Goal: Use online tool/utility: Utilize a website feature to perform a specific function

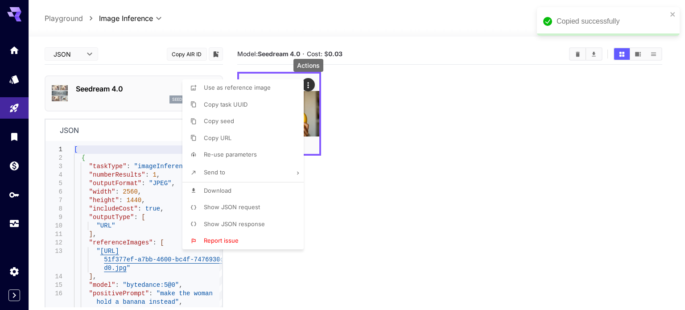
scroll to position [0, 0]
click at [11, 222] on div at bounding box center [342, 155] width 685 height 310
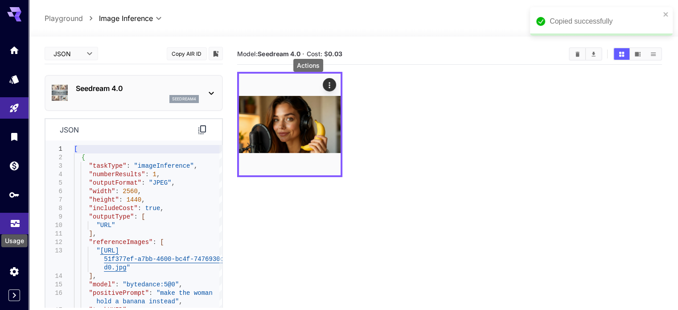
click at [13, 224] on icon "Usage" at bounding box center [15, 222] width 9 height 4
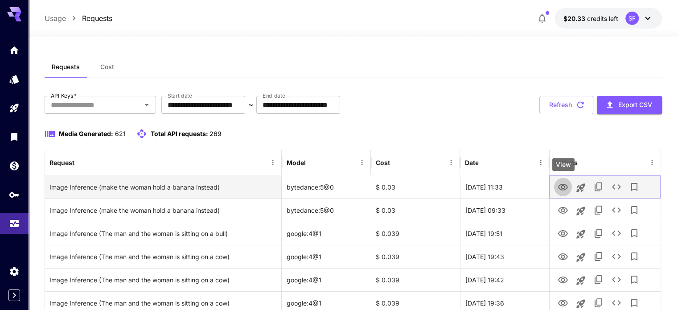
click at [562, 183] on icon "View" at bounding box center [563, 187] width 11 height 11
click at [617, 181] on icon "See details" at bounding box center [616, 186] width 11 height 11
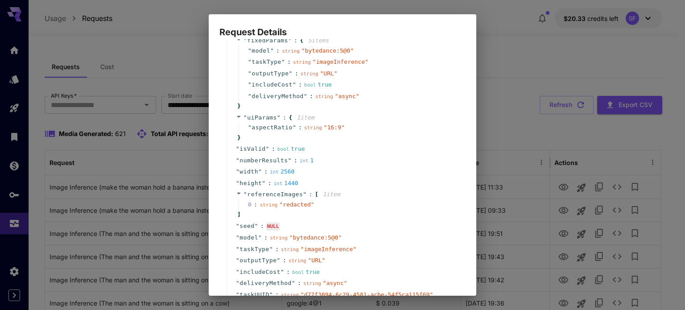
scroll to position [130, 0]
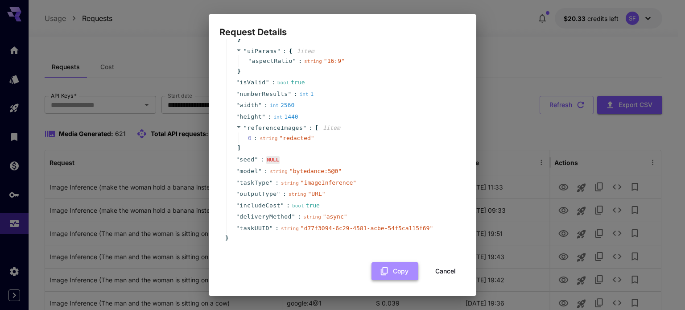
click at [382, 268] on icon "button" at bounding box center [384, 271] width 10 height 10
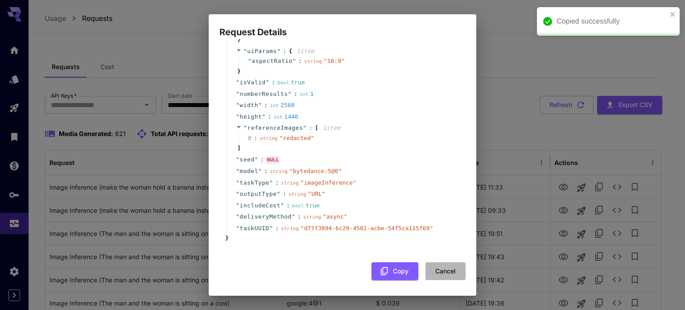
click at [439, 272] on button "Cancel" at bounding box center [445, 271] width 40 height 18
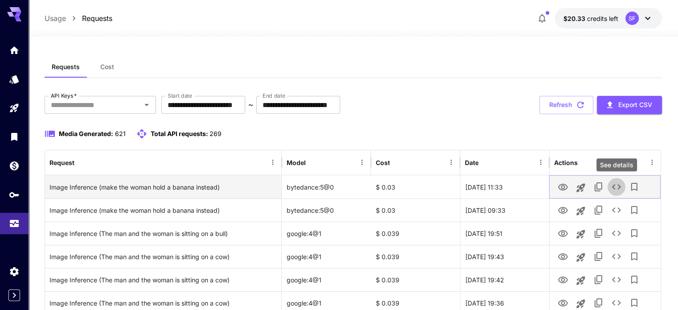
click at [617, 188] on icon "See details" at bounding box center [616, 186] width 11 height 11
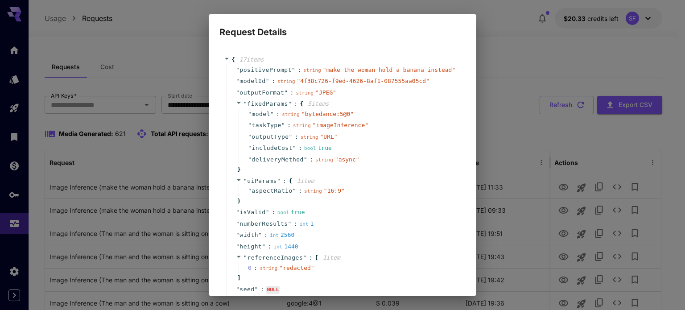
click at [530, 66] on div "Request Details { 17 item s " positivePrompt " : string " make the woman hold a…" at bounding box center [342, 155] width 685 height 310
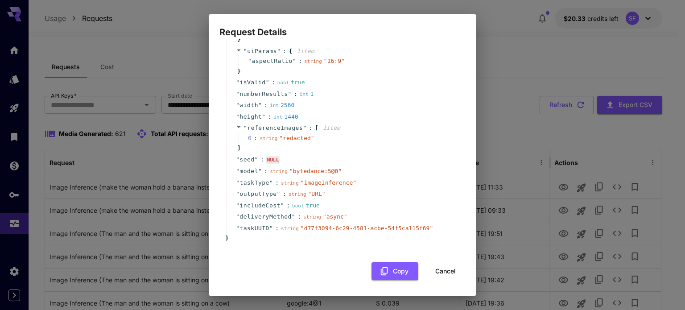
drag, startPoint x: 444, startPoint y: 265, endPoint x: 190, endPoint y: 0, distance: 366.8
click at [444, 267] on button "Cancel" at bounding box center [445, 271] width 40 height 18
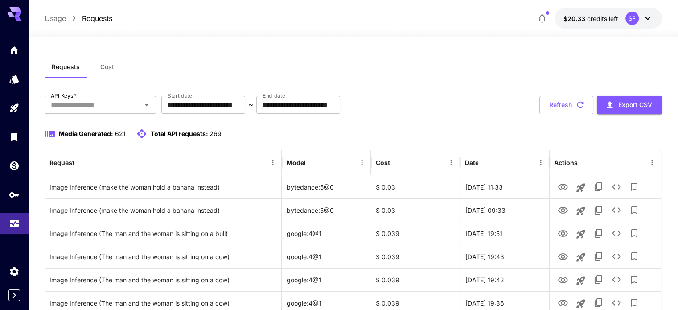
click at [573, 105] on button "Refresh" at bounding box center [567, 105] width 54 height 18
click at [573, 101] on button "Refresh" at bounding box center [567, 105] width 54 height 18
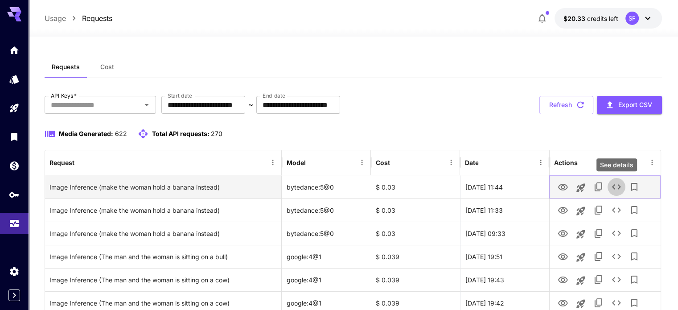
click at [616, 188] on icon "See details" at bounding box center [616, 186] width 11 height 11
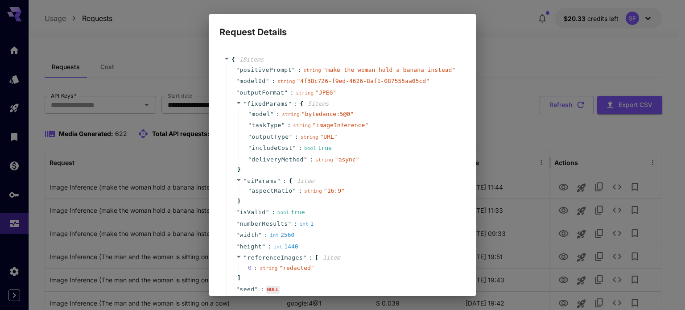
scroll to position [158, 0]
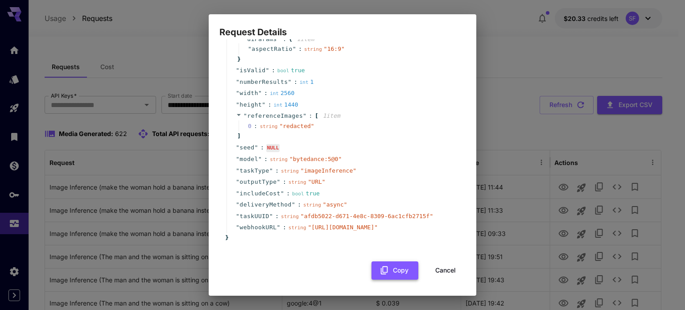
click at [383, 268] on button "Copy" at bounding box center [394, 270] width 47 height 18
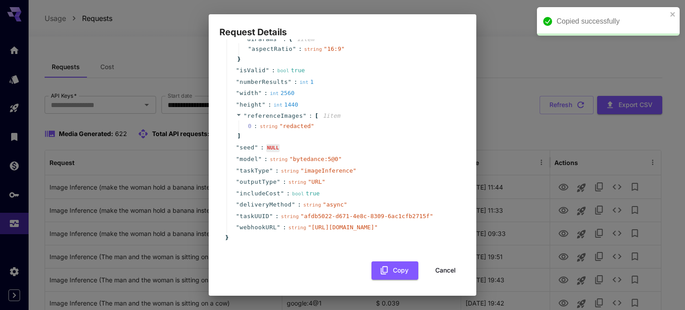
drag, startPoint x: 439, startPoint y: 270, endPoint x: 371, endPoint y: 153, distance: 135.4
click at [440, 270] on button "Cancel" at bounding box center [445, 270] width 40 height 18
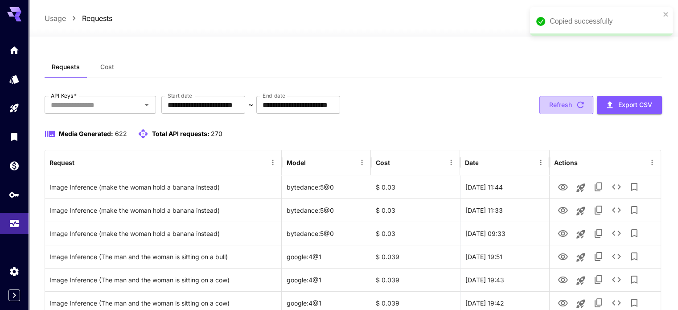
click at [569, 103] on button "Refresh" at bounding box center [567, 105] width 54 height 18
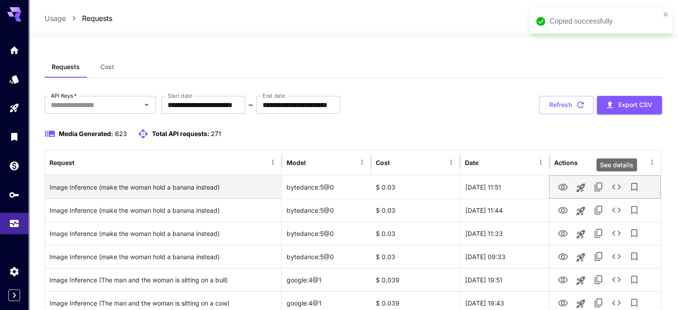
click at [614, 187] on icon "See details" at bounding box center [616, 186] width 11 height 11
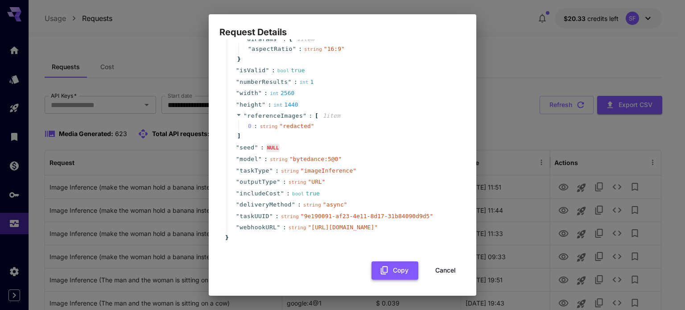
click at [396, 271] on button "Copy" at bounding box center [394, 270] width 47 height 18
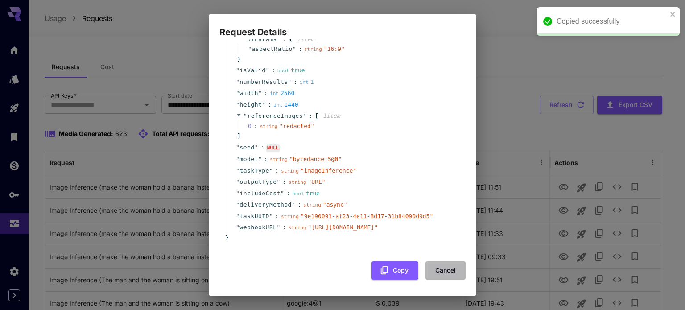
click at [429, 274] on button "Cancel" at bounding box center [445, 270] width 40 height 18
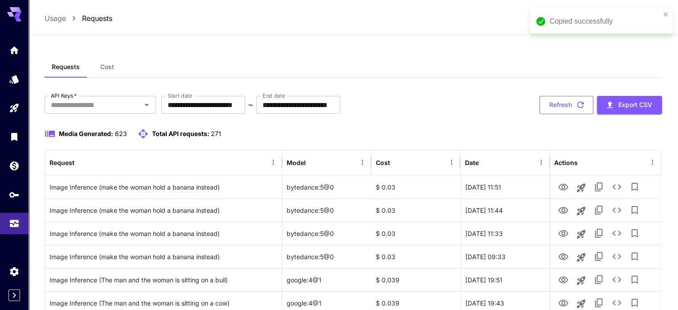
click at [564, 104] on button "Refresh" at bounding box center [567, 105] width 54 height 18
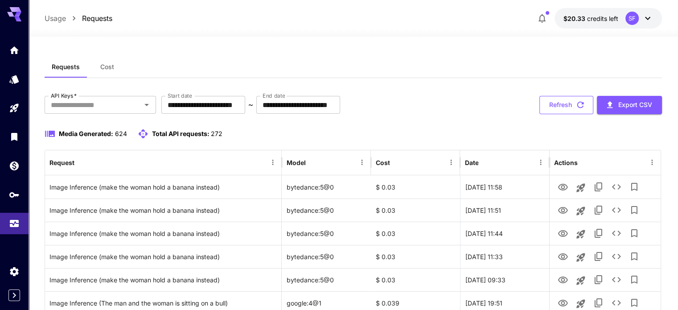
click at [569, 101] on button "Refresh" at bounding box center [567, 105] width 54 height 18
click at [562, 100] on button "Refresh" at bounding box center [567, 105] width 54 height 18
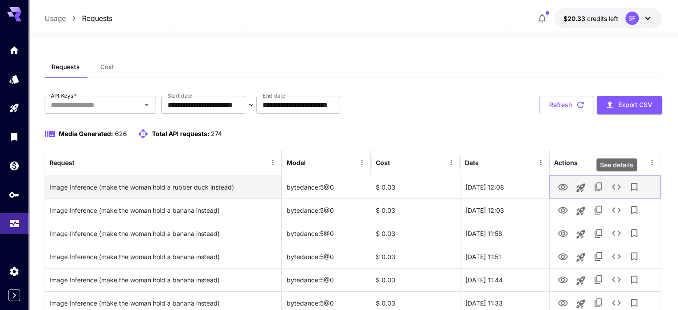
click at [615, 185] on icon "See details" at bounding box center [616, 186] width 11 height 11
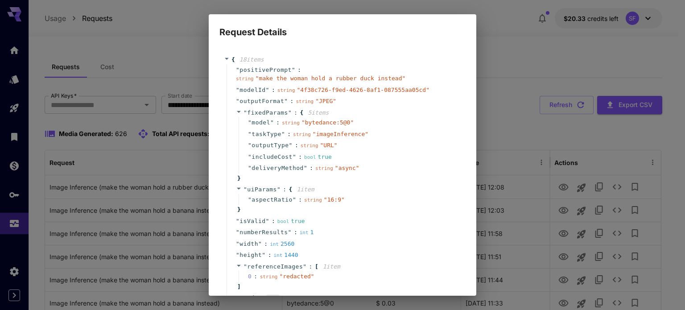
scroll to position [167, 0]
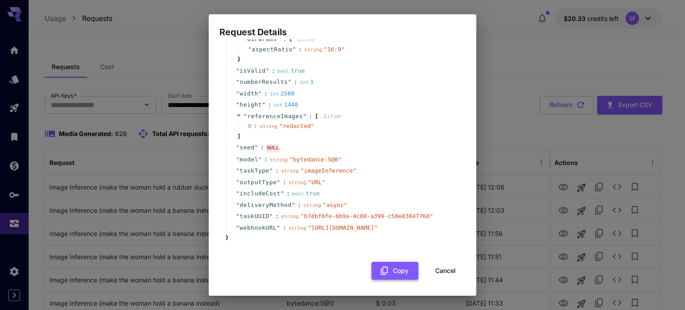
click at [391, 274] on button "Copy" at bounding box center [394, 271] width 47 height 18
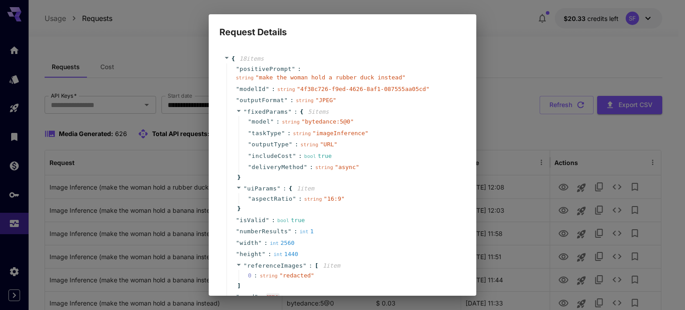
scroll to position [0, 0]
click at [522, 64] on div "Request Details { 18 item s " positivePrompt " : string " make the woman hold a…" at bounding box center [342, 155] width 685 height 310
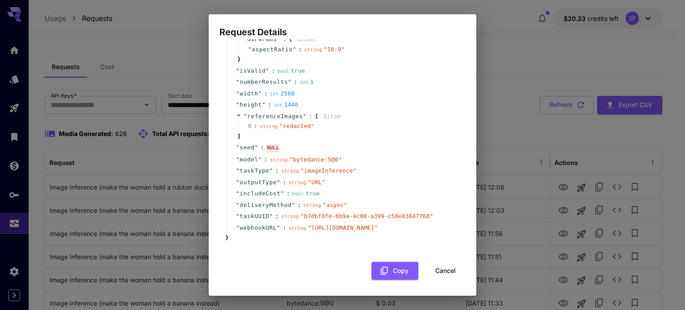
click at [444, 274] on button "Cancel" at bounding box center [445, 271] width 40 height 18
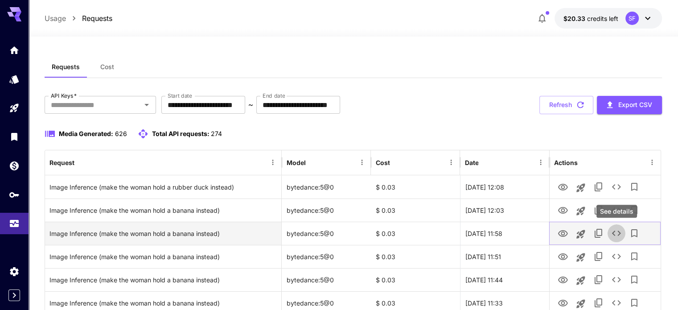
click at [614, 229] on icon "See details" at bounding box center [616, 233] width 11 height 11
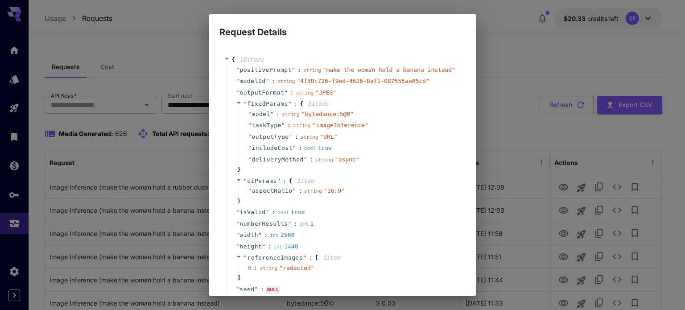
click at [507, 48] on div "Request Details { 18 item s " positivePrompt " : string " make the woman hold a…" at bounding box center [342, 155] width 685 height 310
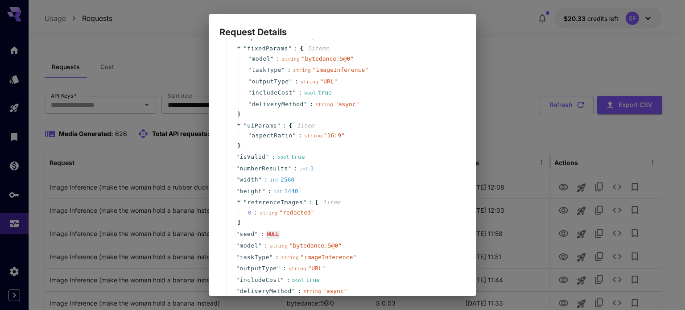
scroll to position [158, 0]
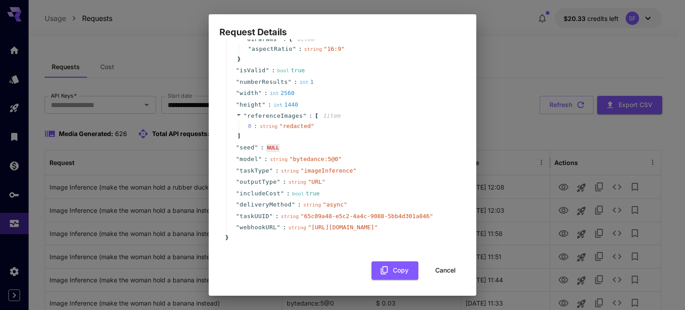
click at [440, 270] on button "Cancel" at bounding box center [445, 270] width 40 height 18
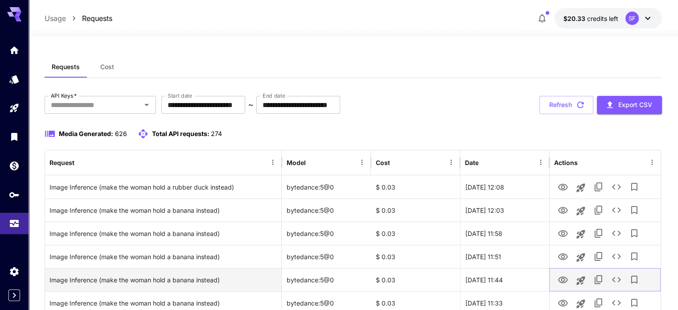
click at [619, 281] on icon "See details" at bounding box center [616, 279] width 9 height 5
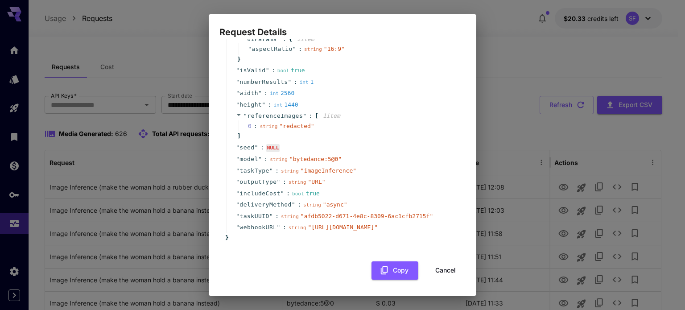
click at [438, 267] on button "Cancel" at bounding box center [445, 270] width 40 height 18
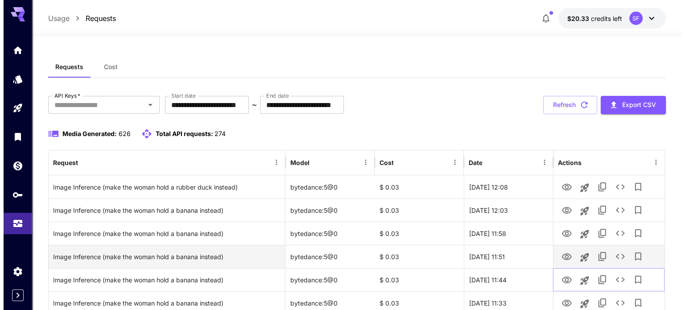
scroll to position [148, 0]
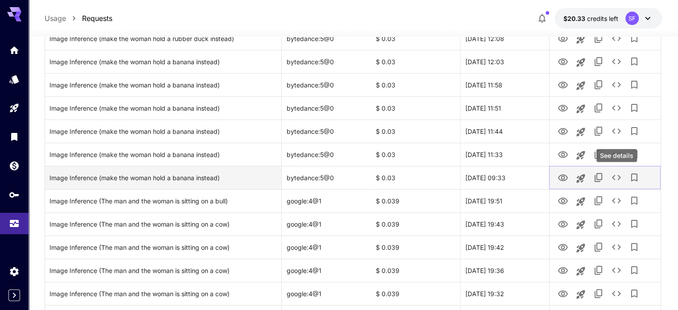
click at [616, 174] on icon "See details" at bounding box center [616, 177] width 11 height 11
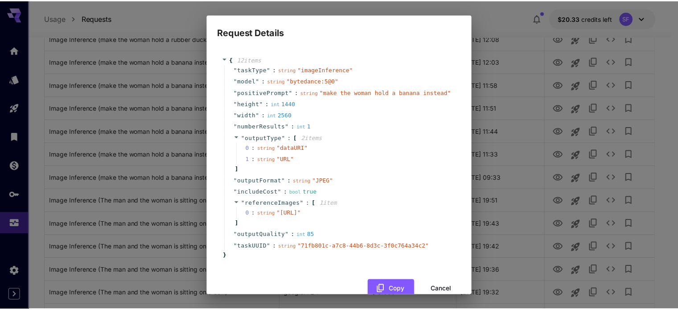
scroll to position [36, 0]
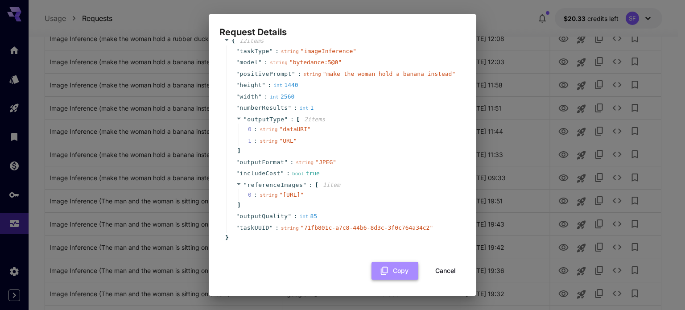
click at [391, 270] on button "Copy" at bounding box center [394, 271] width 47 height 18
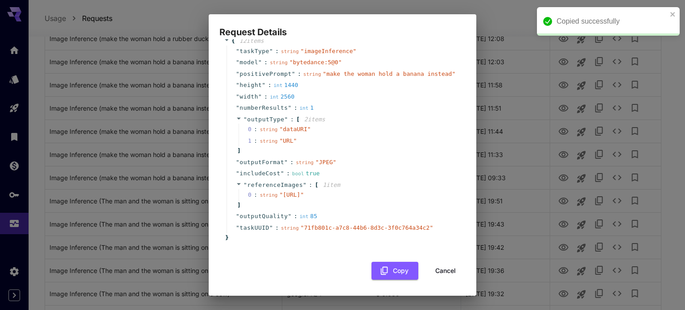
click at [439, 271] on button "Cancel" at bounding box center [445, 271] width 40 height 18
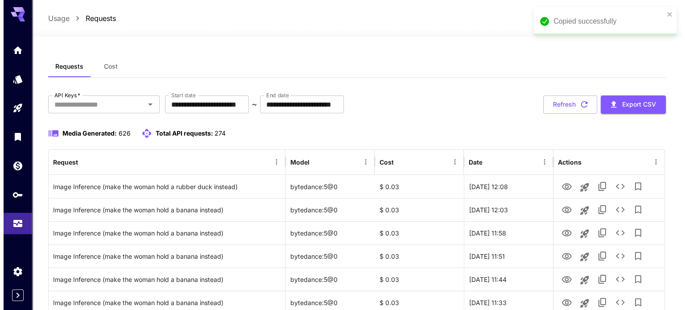
scroll to position [0, 0]
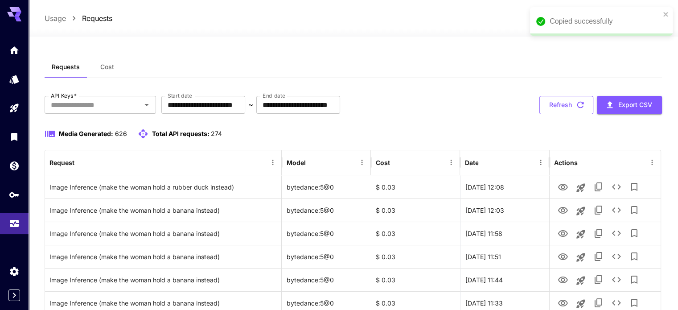
click at [574, 105] on button "Refresh" at bounding box center [567, 105] width 54 height 18
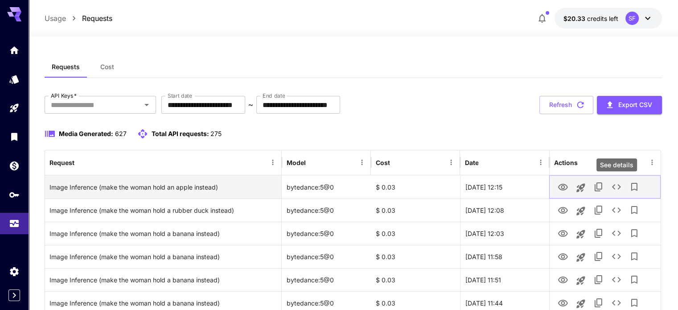
click at [615, 185] on icon "See details" at bounding box center [616, 186] width 11 height 11
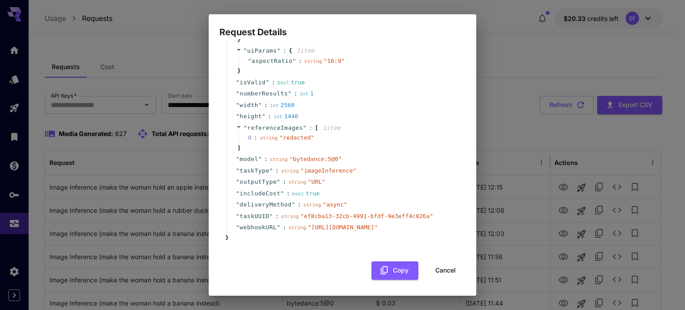
scroll to position [136, 0]
click at [396, 270] on button "Copy" at bounding box center [394, 270] width 47 height 18
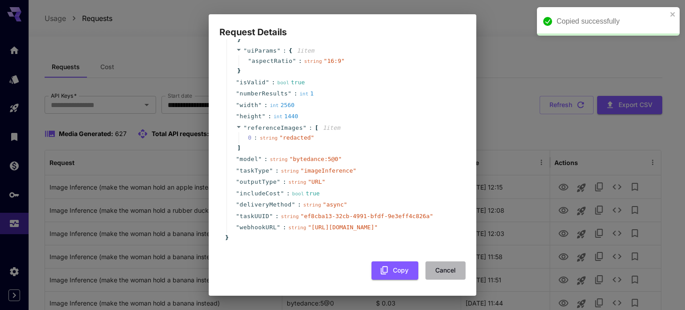
click at [436, 270] on button "Cancel" at bounding box center [445, 270] width 40 height 18
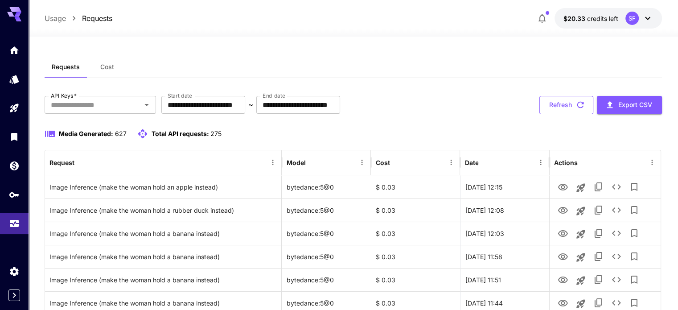
click at [570, 101] on button "Refresh" at bounding box center [567, 105] width 54 height 18
click at [563, 105] on button "Refresh" at bounding box center [567, 105] width 54 height 18
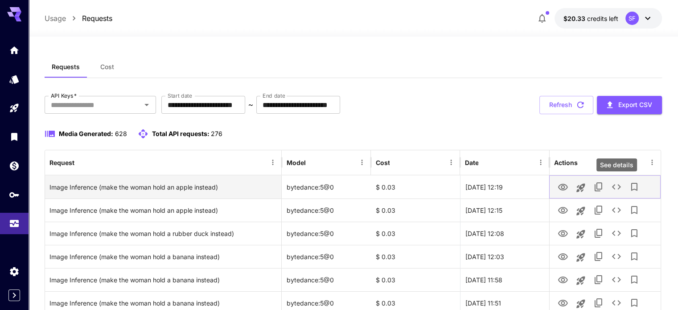
click at [619, 187] on icon "See details" at bounding box center [616, 186] width 9 height 5
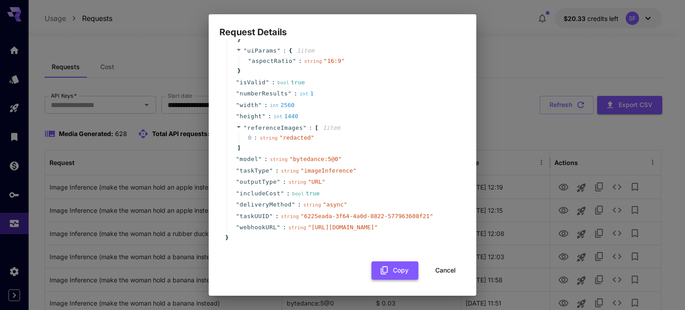
click at [385, 274] on button "Copy" at bounding box center [394, 270] width 47 height 18
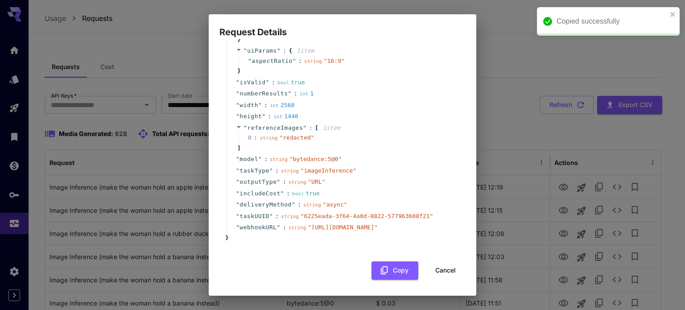
drag, startPoint x: 443, startPoint y: 270, endPoint x: 447, endPoint y: 172, distance: 97.7
click at [444, 270] on button "Cancel" at bounding box center [445, 270] width 40 height 18
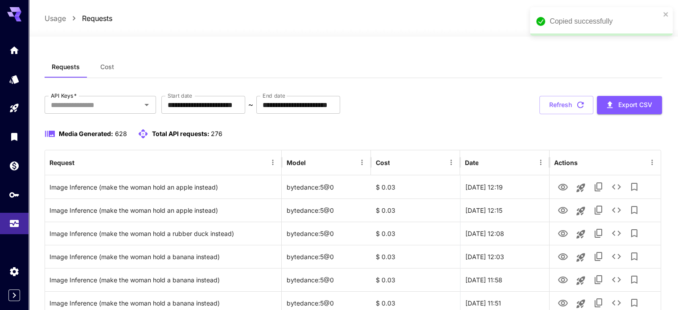
click at [574, 103] on button "Refresh" at bounding box center [567, 105] width 54 height 18
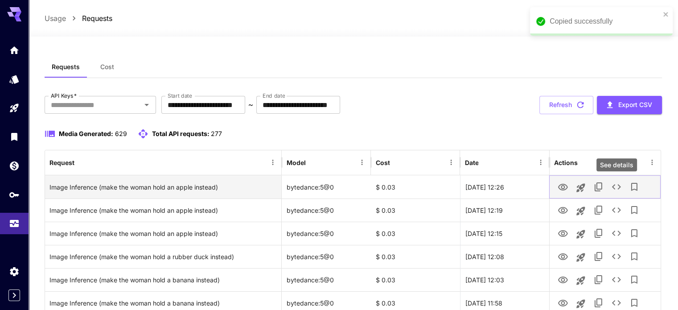
click at [615, 183] on icon "See details" at bounding box center [616, 186] width 11 height 11
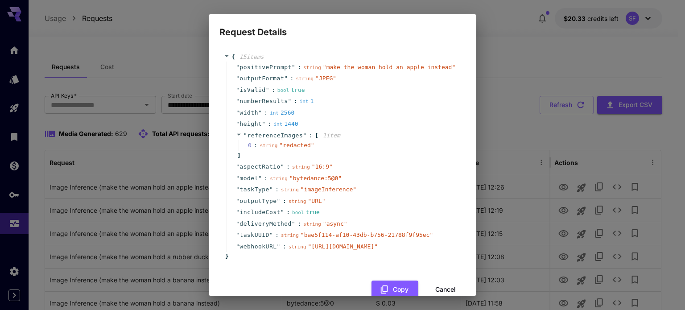
scroll to position [0, 0]
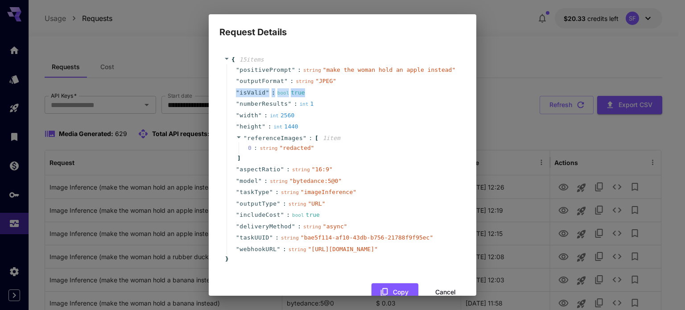
drag, startPoint x: 355, startPoint y: 89, endPoint x: 206, endPoint y: 91, distance: 149.4
click at [206, 91] on div "Request Details { 15 item s " positivePrompt " : string " make the woman hold a…" at bounding box center [342, 155] width 685 height 310
copy div "" isValid " : bool true"
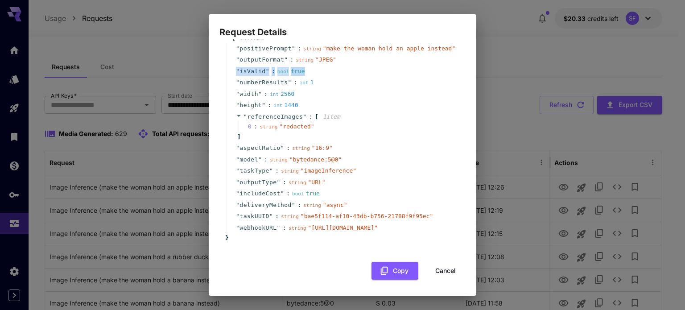
scroll to position [39, 0]
click at [437, 270] on button "Cancel" at bounding box center [445, 271] width 40 height 18
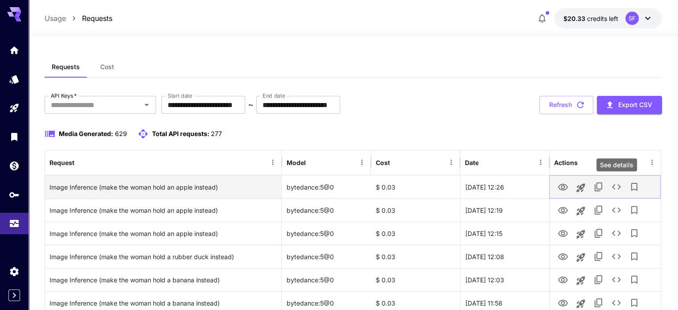
click at [618, 185] on icon "See details" at bounding box center [616, 186] width 11 height 11
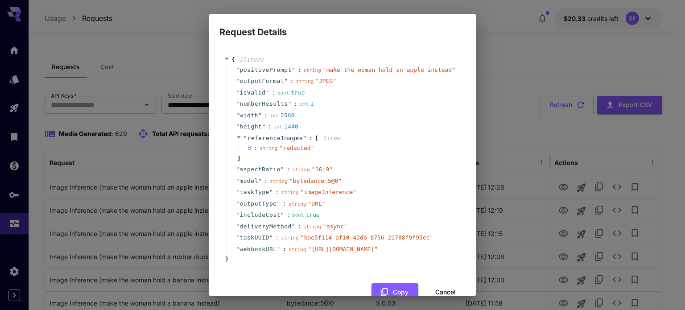
click at [499, 17] on div "Request Details { 15 item s " positivePrompt " : string " make the woman hold a…" at bounding box center [342, 155] width 685 height 310
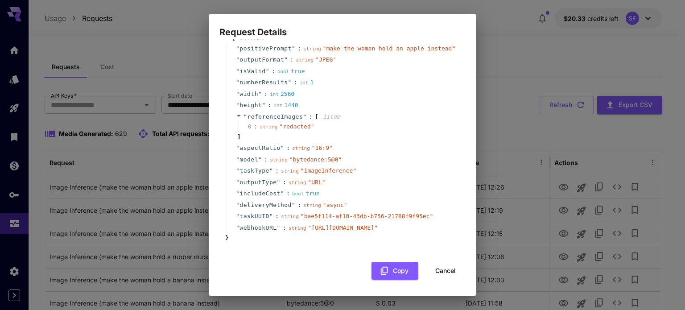
drag, startPoint x: 438, startPoint y: 271, endPoint x: 316, endPoint y: 1, distance: 296.3
click at [437, 271] on button "Cancel" at bounding box center [445, 271] width 40 height 18
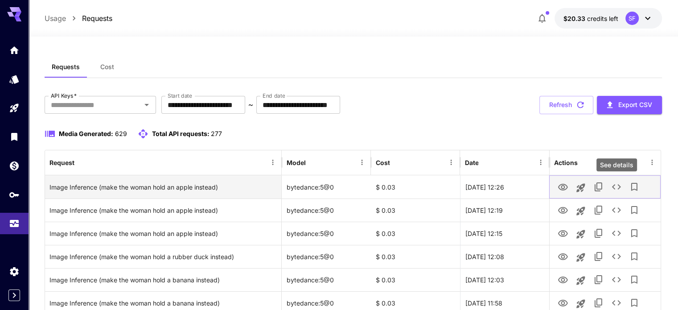
click at [617, 183] on icon "See details" at bounding box center [616, 186] width 11 height 11
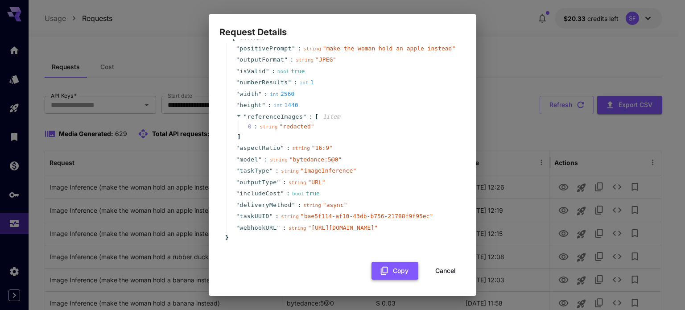
click at [386, 273] on button "Copy" at bounding box center [394, 271] width 47 height 18
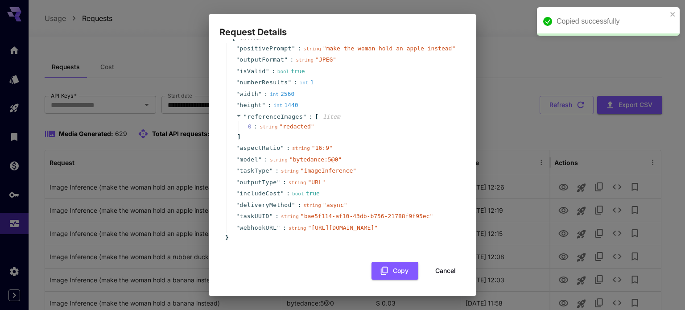
click at [444, 270] on button "Cancel" at bounding box center [445, 271] width 40 height 18
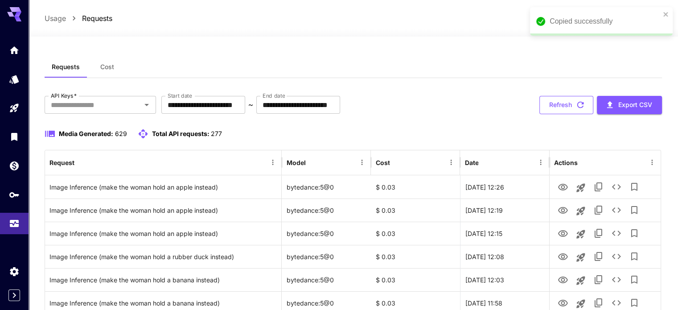
click at [561, 96] on button "Refresh" at bounding box center [567, 105] width 54 height 18
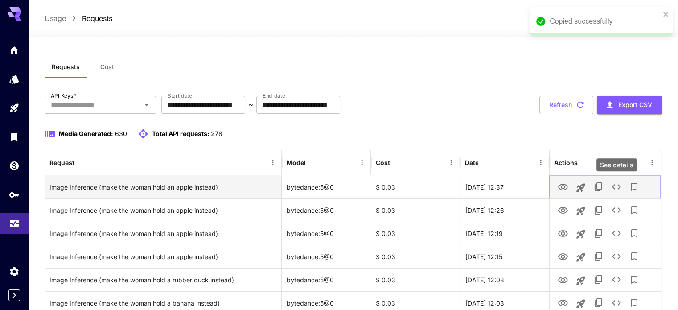
click at [618, 186] on icon "See details" at bounding box center [616, 186] width 11 height 11
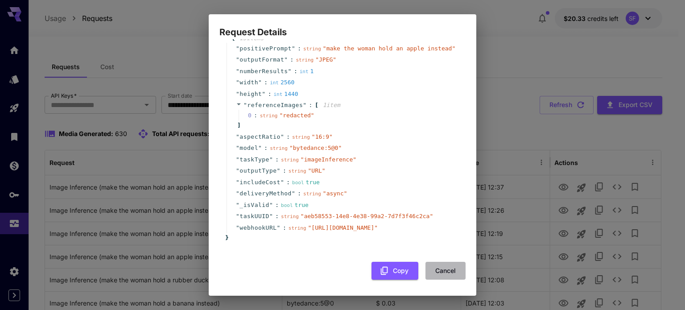
click at [442, 274] on button "Cancel" at bounding box center [445, 271] width 40 height 18
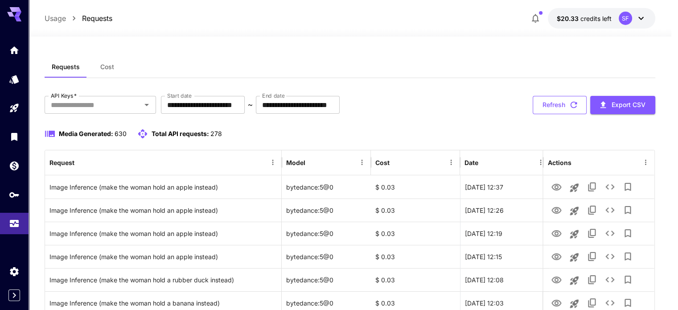
click at [579, 98] on button "Refresh" at bounding box center [560, 105] width 54 height 18
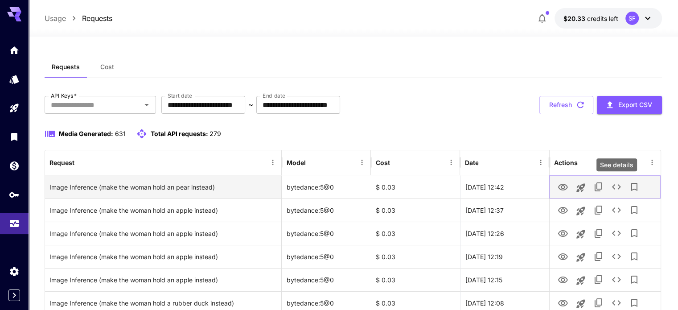
click at [618, 187] on icon "See details" at bounding box center [616, 186] width 11 height 11
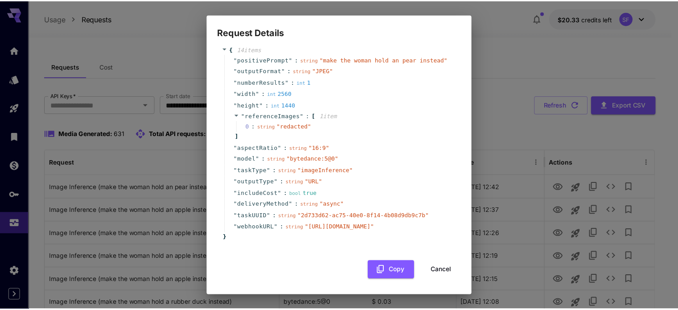
scroll to position [27, 0]
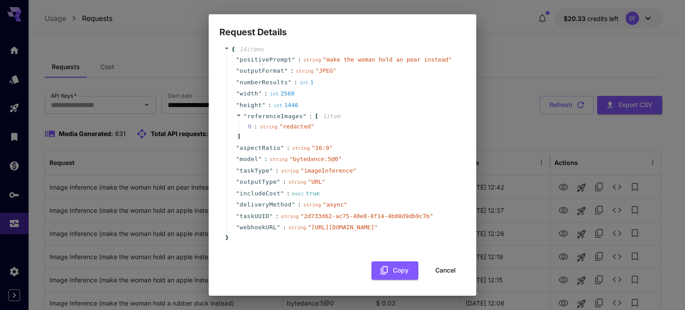
click at [257, 144] on span "aspectRatio" at bounding box center [259, 148] width 41 height 9
copy span "aspectRatio"
click at [432, 266] on button "Cancel" at bounding box center [445, 270] width 40 height 18
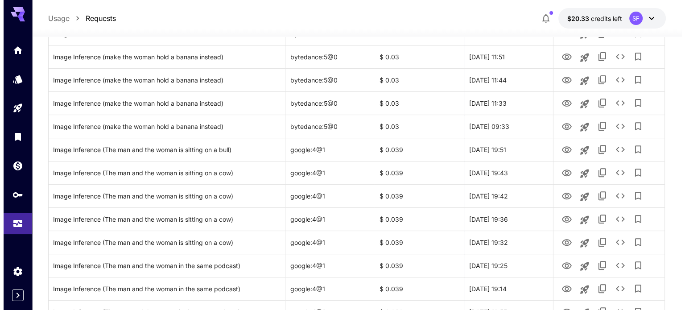
scroll to position [371, 0]
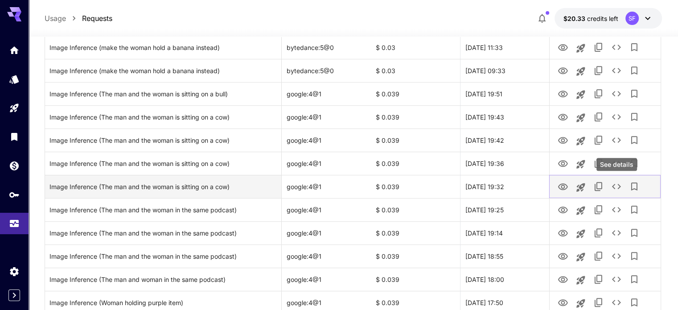
click at [618, 182] on icon "See details" at bounding box center [616, 186] width 11 height 11
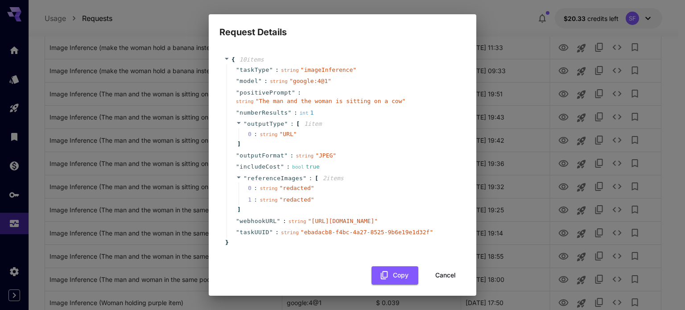
click at [438, 284] on button "Cancel" at bounding box center [445, 275] width 40 height 18
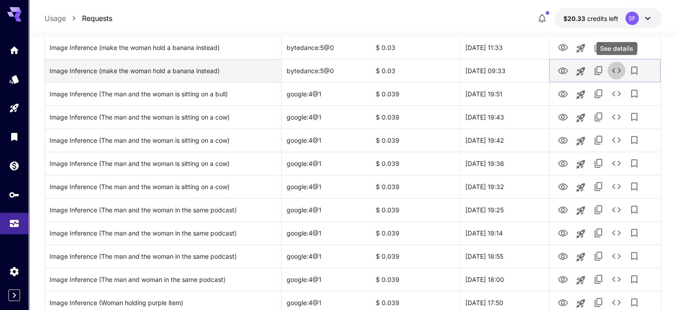
click at [611, 67] on icon "See details" at bounding box center [616, 70] width 11 height 11
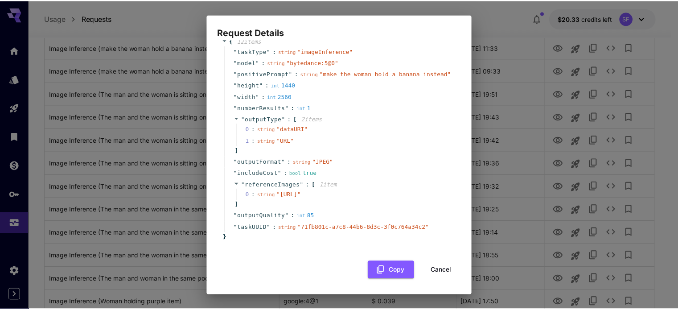
scroll to position [36, 0]
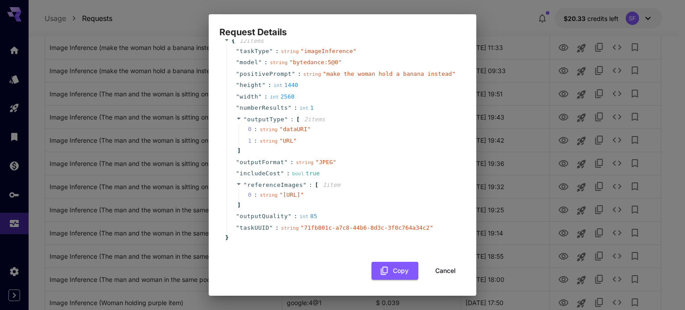
click at [445, 272] on button "Cancel" at bounding box center [445, 271] width 40 height 18
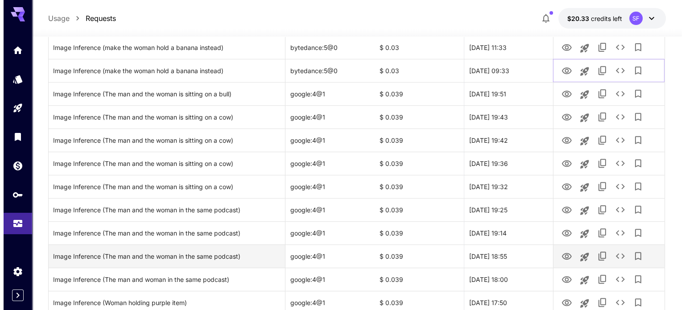
scroll to position [0, 0]
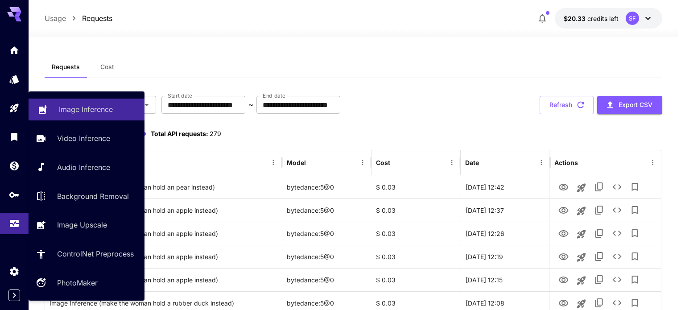
click at [71, 112] on p "Image Inference" at bounding box center [86, 109] width 54 height 11
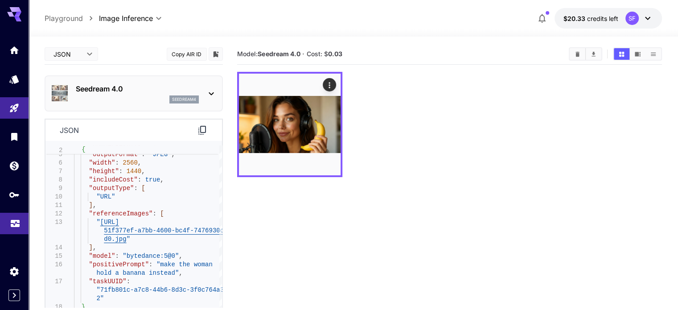
click at [13, 224] on icon "Usage" at bounding box center [15, 222] width 9 height 4
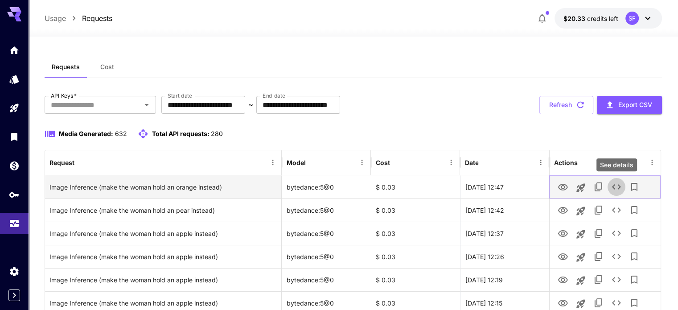
click at [617, 185] on icon "See details" at bounding box center [616, 186] width 11 height 11
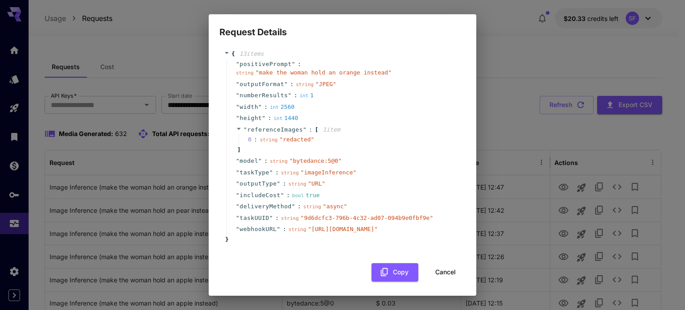
scroll to position [16, 0]
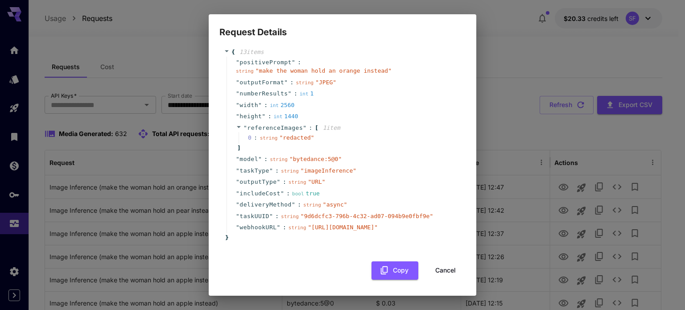
click at [433, 268] on button "Cancel" at bounding box center [445, 270] width 40 height 18
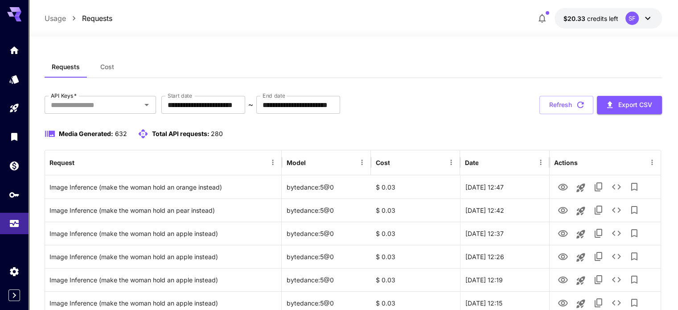
drag, startPoint x: 562, startPoint y: 97, endPoint x: 428, endPoint y: 95, distance: 133.8
click at [562, 96] on button "Refresh" at bounding box center [567, 105] width 54 height 18
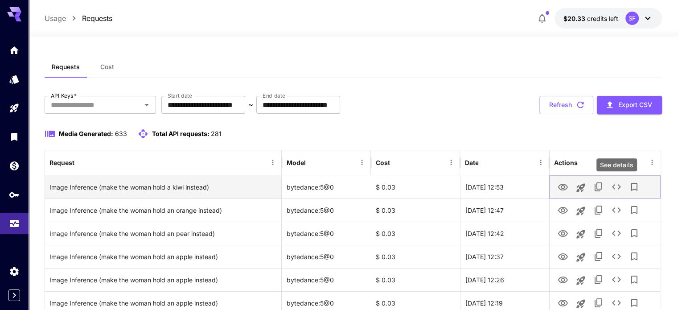
click at [617, 188] on icon "See details" at bounding box center [616, 186] width 11 height 11
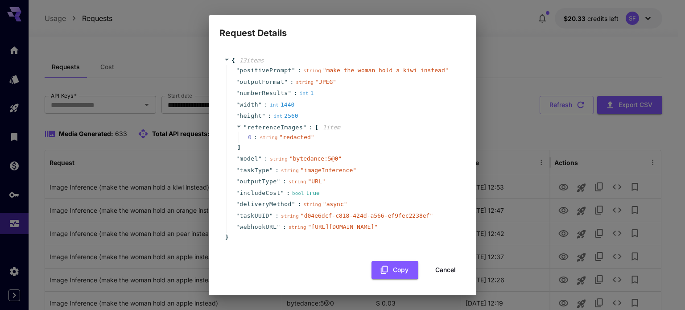
click at [445, 271] on button "Cancel" at bounding box center [445, 270] width 40 height 18
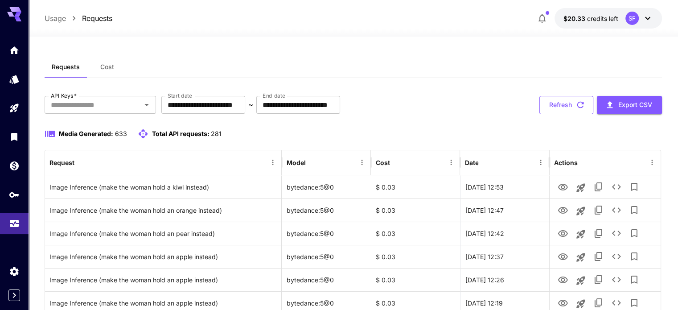
click at [560, 103] on button "Refresh" at bounding box center [567, 105] width 54 height 18
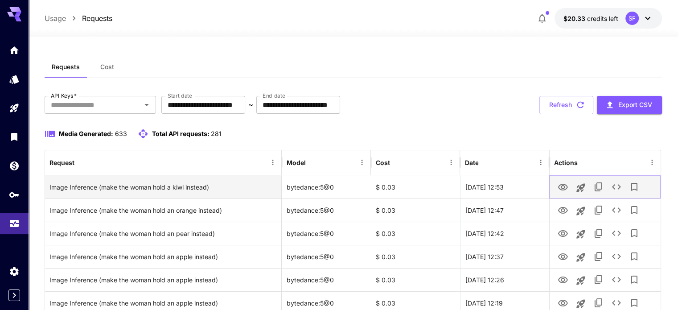
click at [619, 185] on icon "See details" at bounding box center [616, 186] width 9 height 5
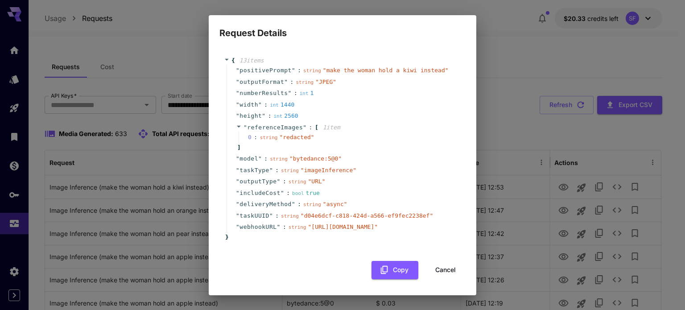
click at [441, 279] on button "Cancel" at bounding box center [445, 270] width 40 height 18
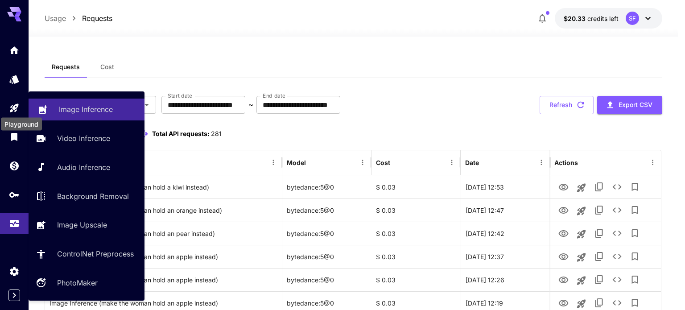
click at [84, 108] on p "Image Inference" at bounding box center [86, 109] width 54 height 11
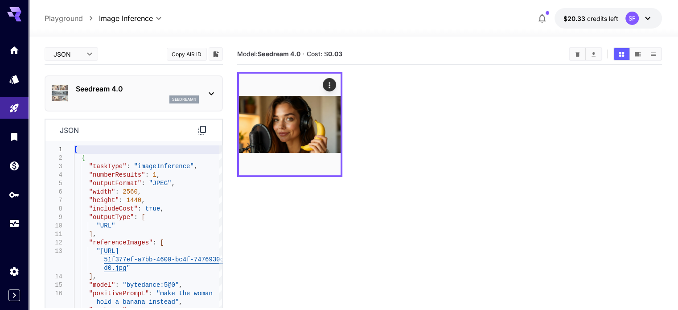
click at [99, 88] on p "Seedream 4.0" at bounding box center [137, 88] width 123 height 11
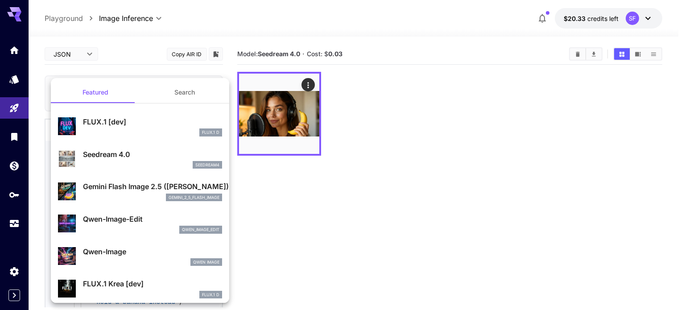
click at [103, 189] on p "Gemini Flash Image 2.5 ([PERSON_NAME])" at bounding box center [152, 186] width 139 height 11
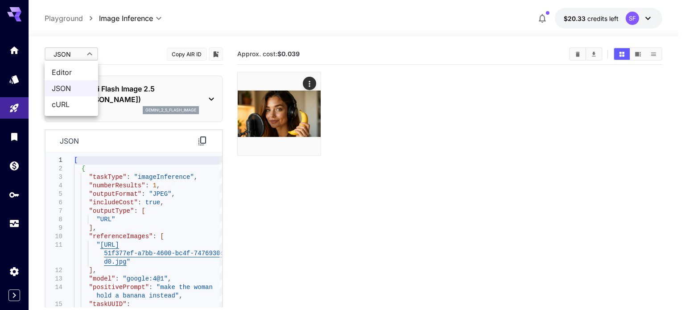
click at [70, 55] on body "**********" at bounding box center [342, 190] width 685 height 380
click at [68, 75] on span "Editor" at bounding box center [71, 72] width 39 height 11
type input "****"
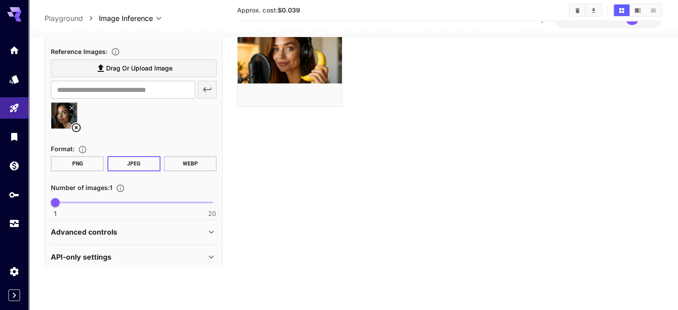
scroll to position [184, 0]
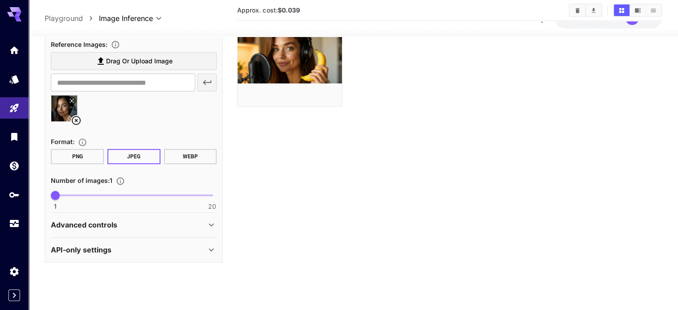
click at [124, 215] on div "Advanced controls" at bounding box center [134, 224] width 166 height 21
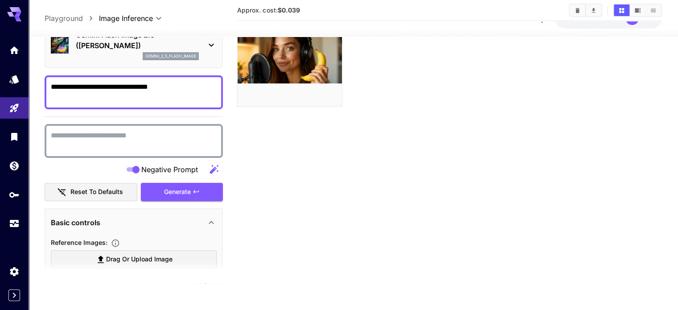
scroll to position [0, 0]
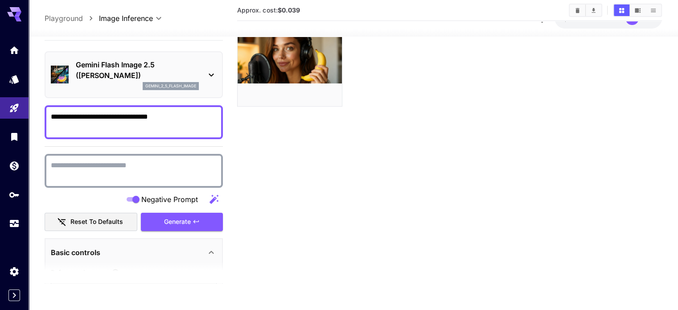
drag, startPoint x: 118, startPoint y: 173, endPoint x: 103, endPoint y: 175, distance: 15.0
click at [118, 173] on textarea "Negative Prompt" at bounding box center [134, 170] width 166 height 21
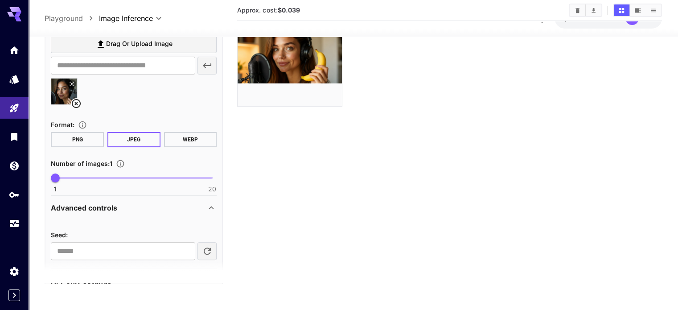
scroll to position [276, 0]
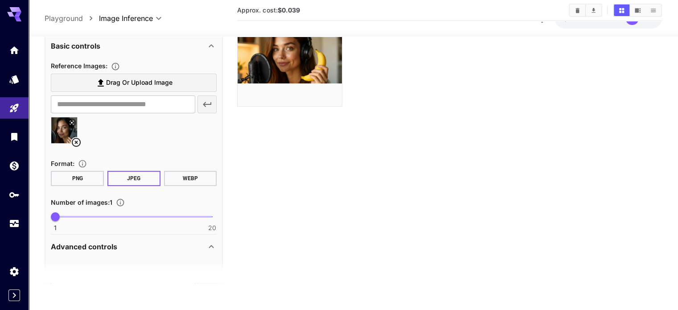
type textarea "**********"
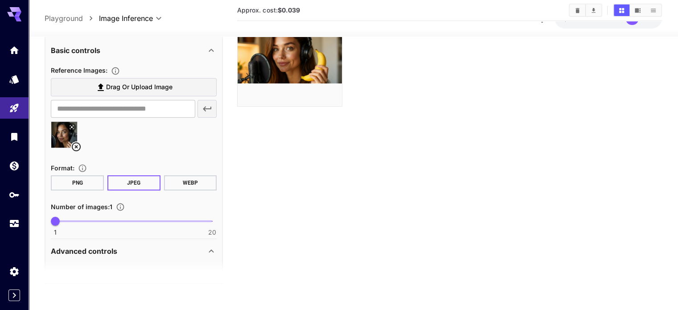
click at [191, 249] on div "Advanced controls" at bounding box center [128, 251] width 155 height 11
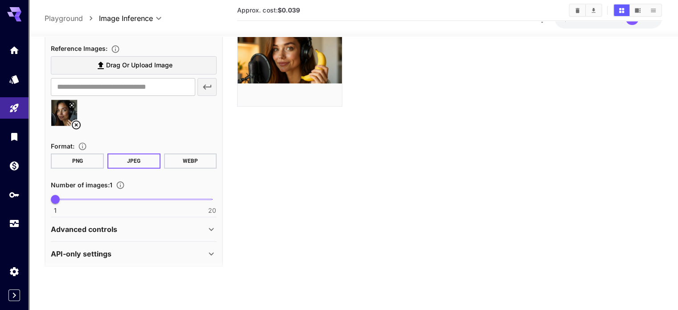
scroll to position [228, 0]
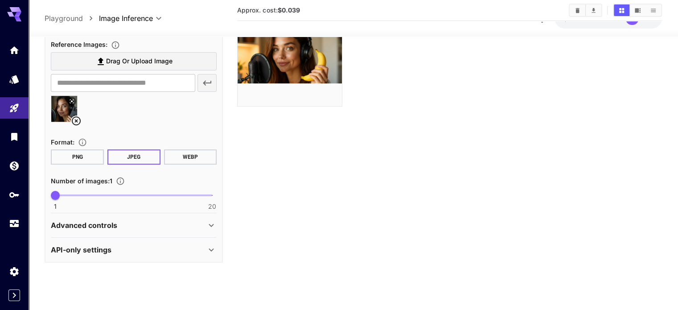
click at [202, 239] on div "API-only settings" at bounding box center [134, 249] width 166 height 21
click at [214, 224] on icon at bounding box center [211, 225] width 11 height 11
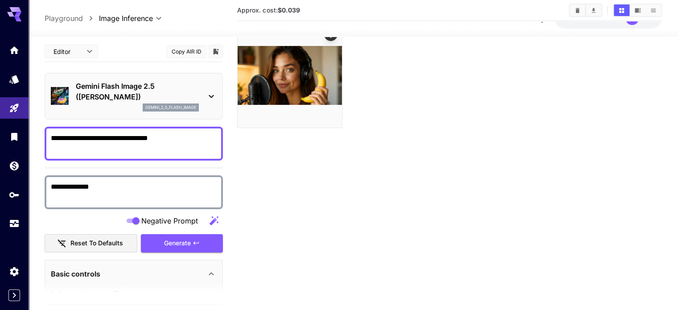
scroll to position [0, 0]
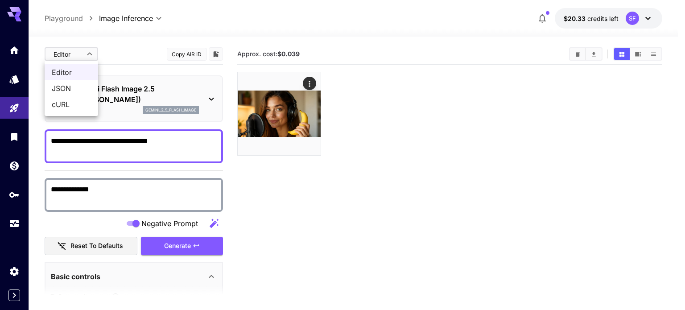
click at [73, 52] on body "**********" at bounding box center [342, 190] width 685 height 380
click at [64, 86] on span "JSON" at bounding box center [71, 88] width 39 height 11
type input "****"
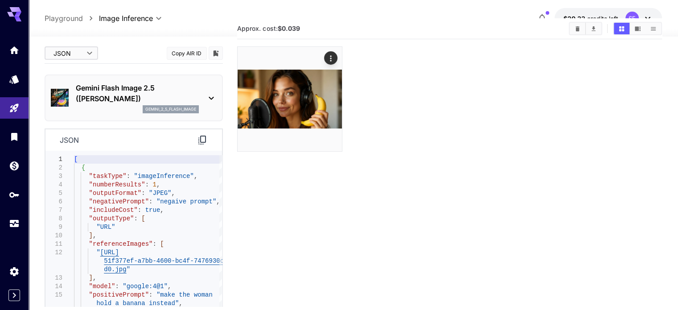
scroll to position [70, 0]
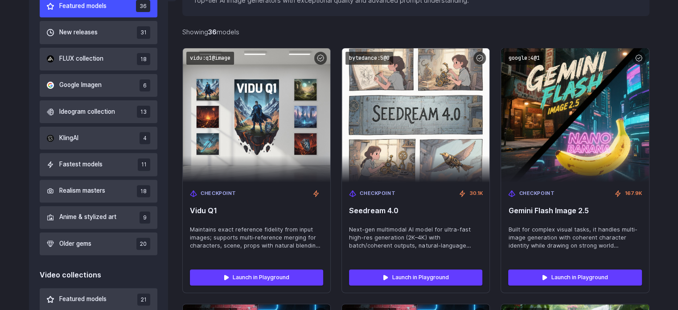
scroll to position [297, 0]
